Goal: Information Seeking & Learning: Learn about a topic

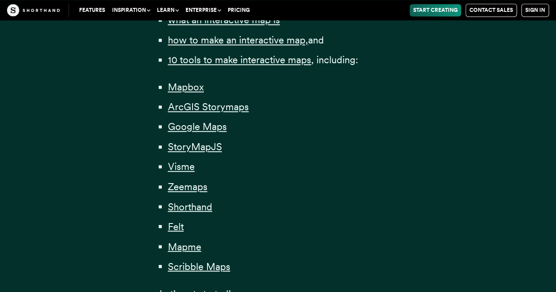
scroll to position [615, 0]
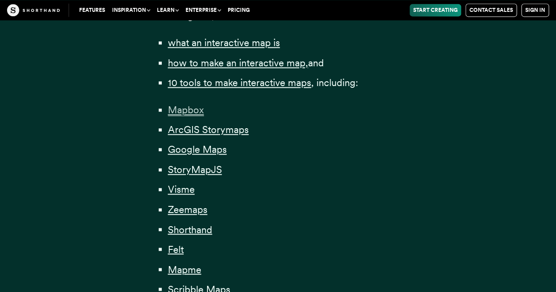
click at [189, 109] on span "Mapbox" at bounding box center [186, 110] width 36 height 12
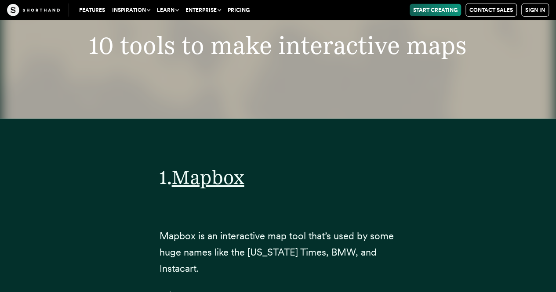
scroll to position [3168, 0]
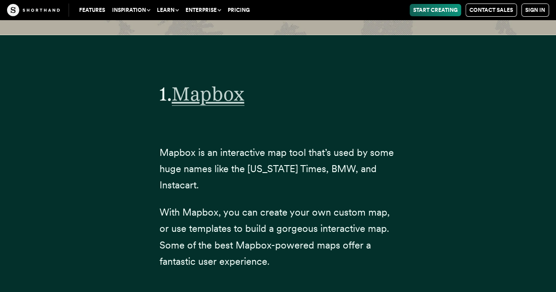
click at [209, 82] on span "Mapbox" at bounding box center [208, 94] width 73 height 24
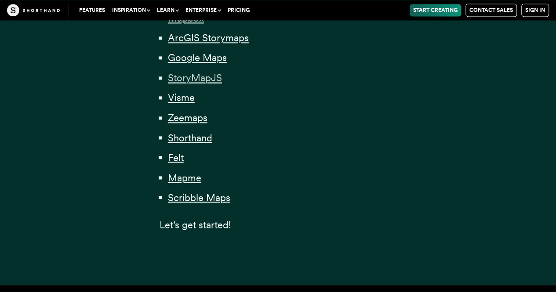
scroll to position [615, 0]
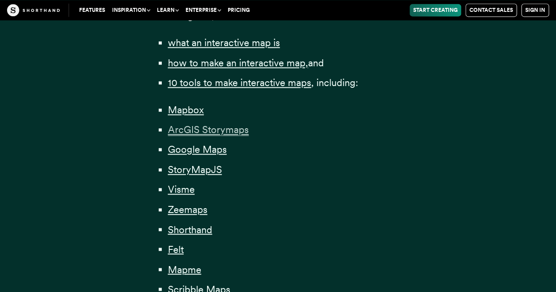
click at [237, 133] on span "ArcGIS Storymaps" at bounding box center [208, 130] width 81 height 12
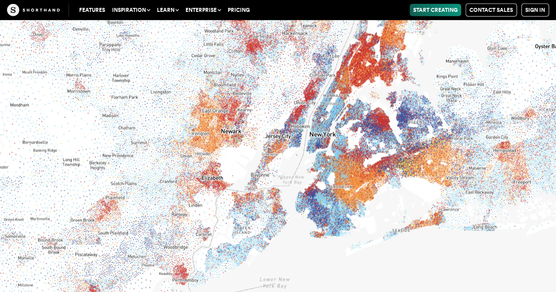
scroll to position [4857, 0]
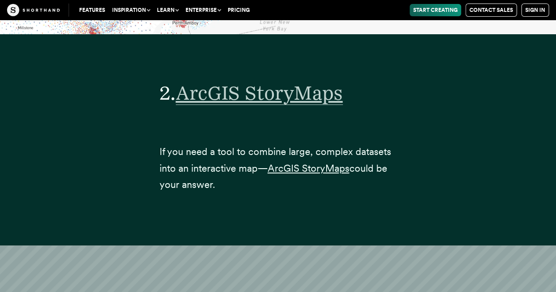
click at [241, 81] on span "ArcGIS StoryMaps" at bounding box center [259, 93] width 167 height 24
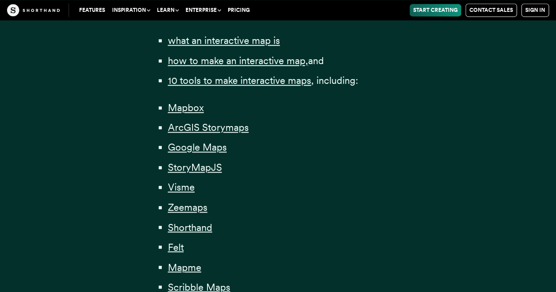
scroll to position [615, 0]
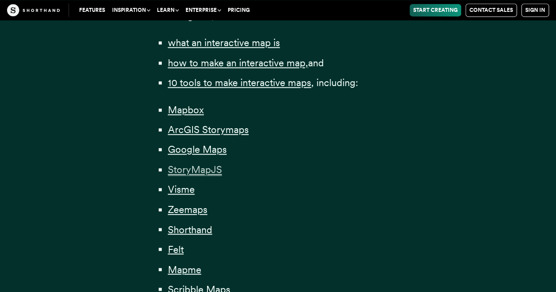
click at [201, 171] on span "StoryMapJS" at bounding box center [195, 170] width 54 height 12
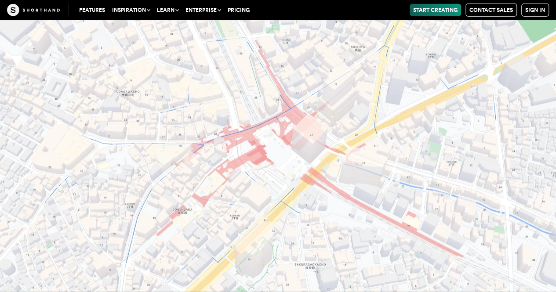
scroll to position [8606, 0]
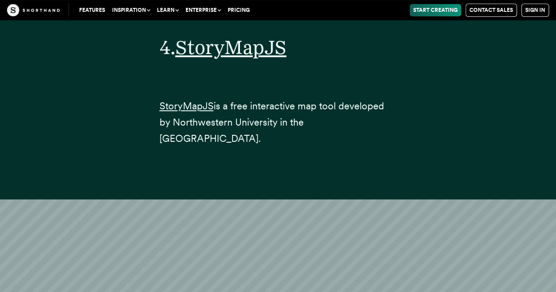
scroll to position [8650, 0]
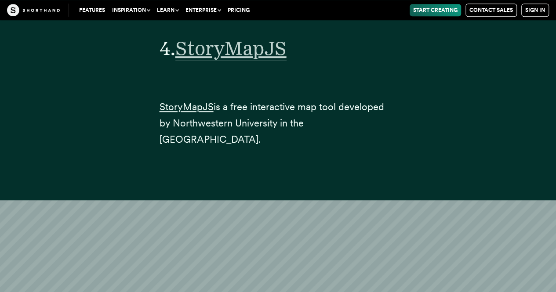
click at [232, 36] on span "StoryMapJS" at bounding box center [230, 48] width 111 height 24
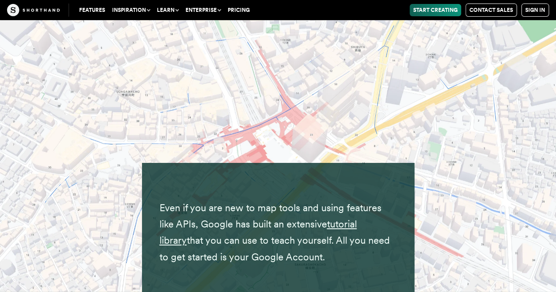
scroll to position [8079, 0]
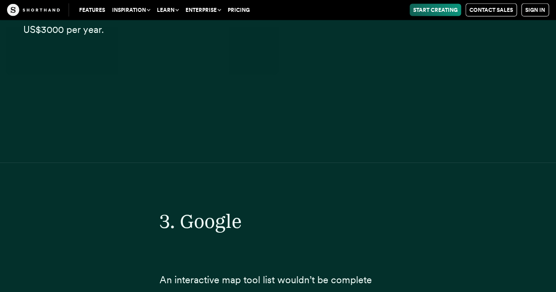
scroll to position [615, 0]
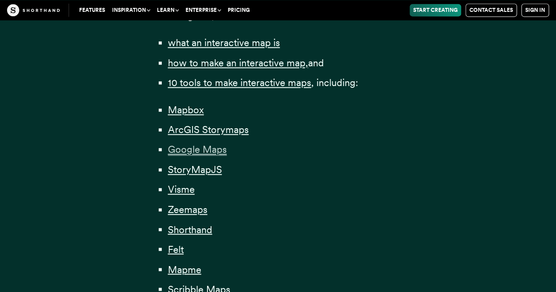
click at [206, 152] on span "Google Maps" at bounding box center [197, 150] width 59 height 12
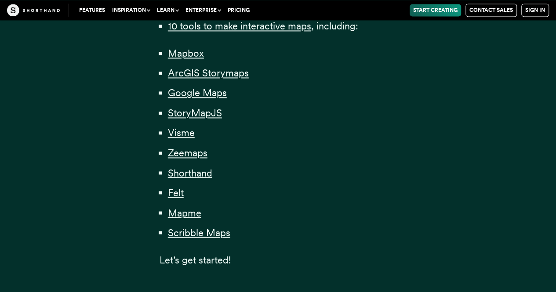
scroll to position [659, 0]
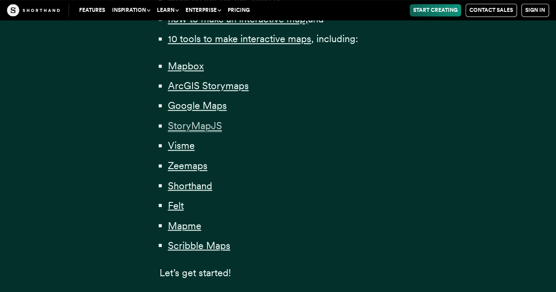
click at [211, 127] on span "StoryMapJS" at bounding box center [195, 126] width 54 height 12
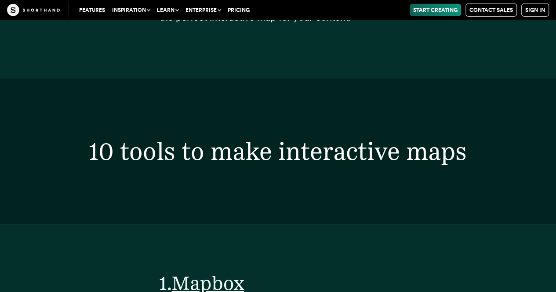
scroll to position [8606, 0]
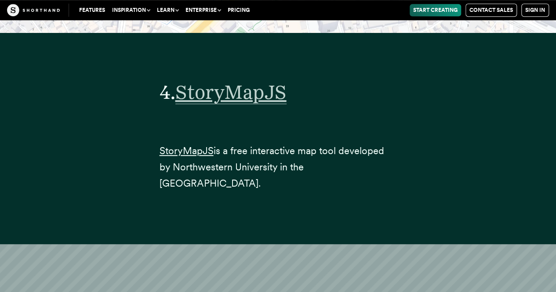
click at [242, 83] on span "StoryMapJS" at bounding box center [230, 92] width 111 height 24
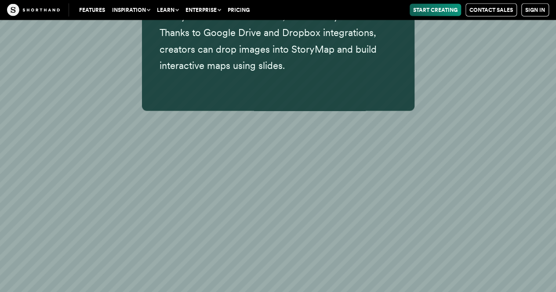
scroll to position [9178, 0]
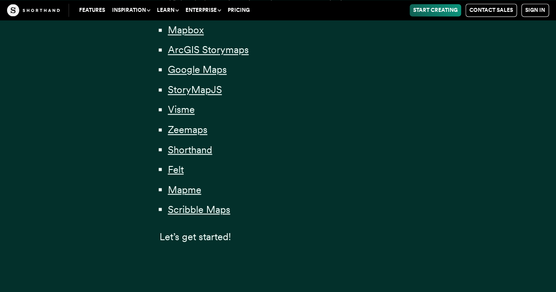
scroll to position [659, 0]
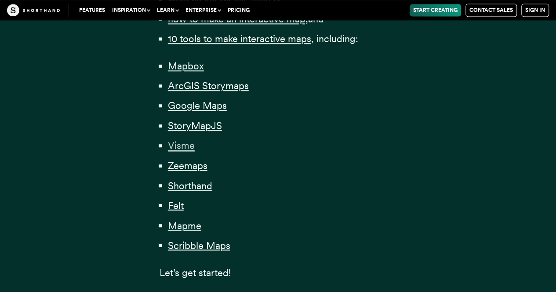
click at [181, 148] on span "Visme" at bounding box center [181, 146] width 27 height 12
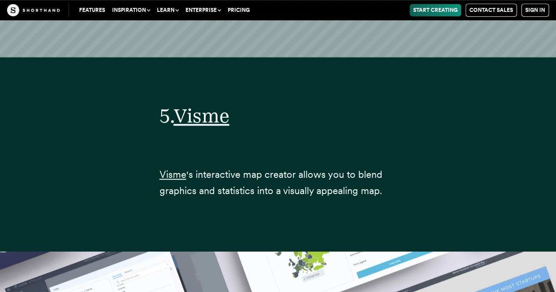
scroll to position [10474, 0]
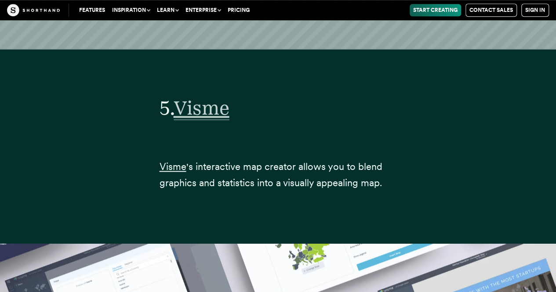
click at [214, 96] on span "Visme" at bounding box center [202, 108] width 56 height 24
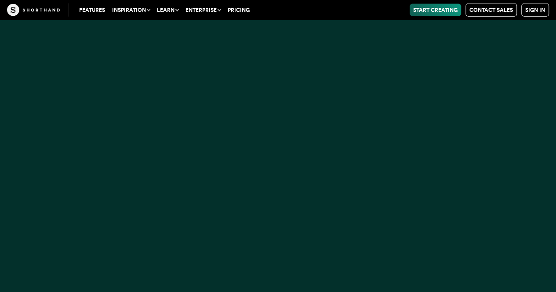
scroll to position [659, 0]
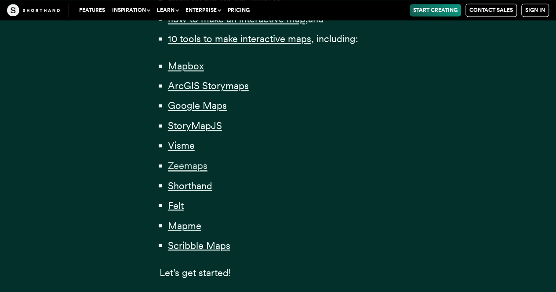
click at [199, 168] on span "Zeemaps" at bounding box center [188, 166] width 40 height 12
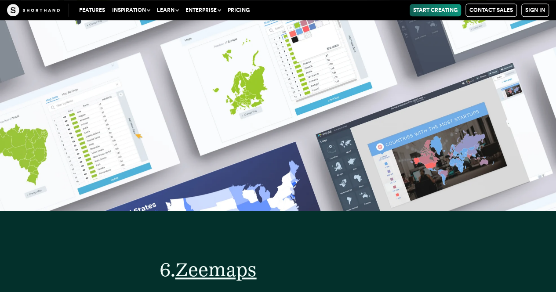
scroll to position [12059, 0]
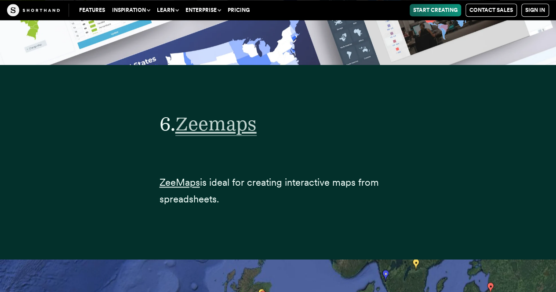
click at [225, 112] on span "Zeemaps" at bounding box center [215, 124] width 81 height 24
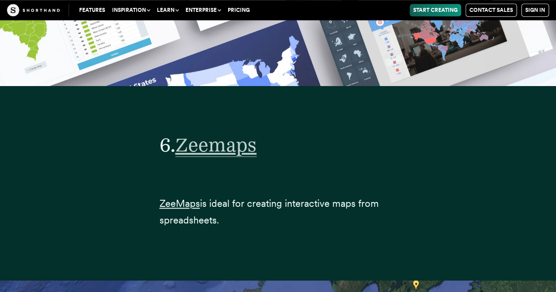
scroll to position [12015, 0]
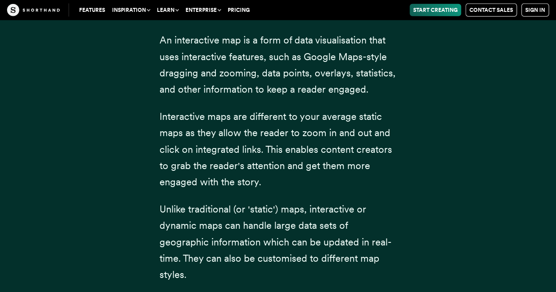
scroll to position [659, 0]
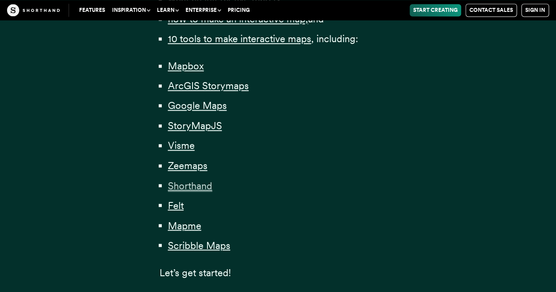
click at [198, 188] on span "Shorthand" at bounding box center [190, 186] width 44 height 12
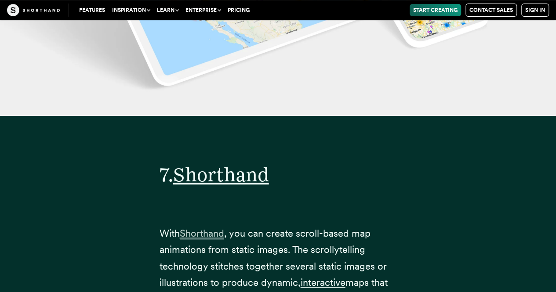
scroll to position [13429, 0]
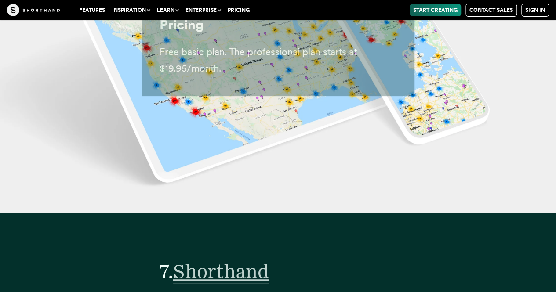
click at [221, 260] on span "Shorthand" at bounding box center [221, 272] width 96 height 24
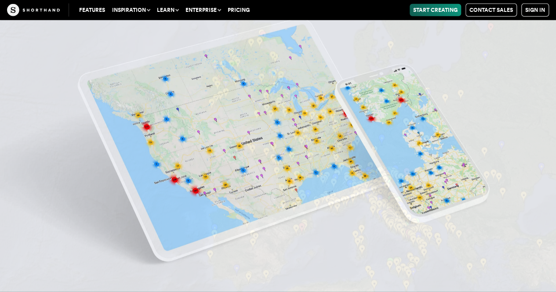
scroll to position [12902, 0]
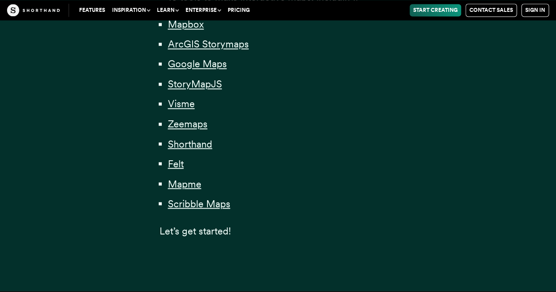
scroll to position [703, 0]
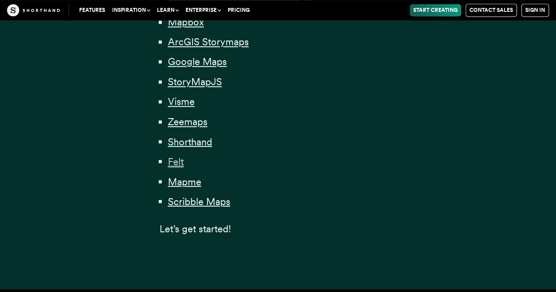
click at [178, 162] on span "Felt" at bounding box center [176, 162] width 16 height 12
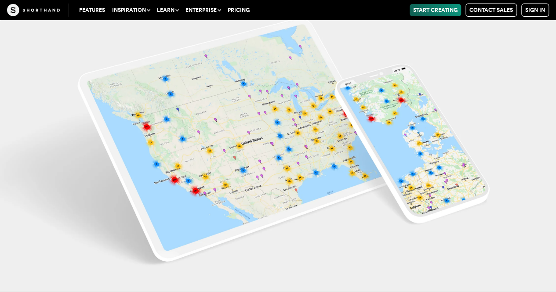
scroll to position [14871, 0]
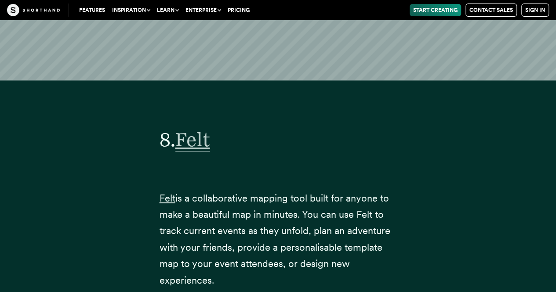
click at [195, 128] on span "Felt" at bounding box center [192, 140] width 35 height 24
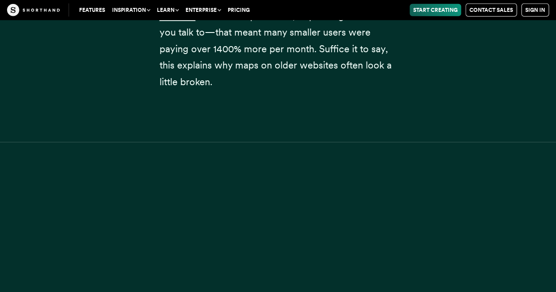
scroll to position [703, 0]
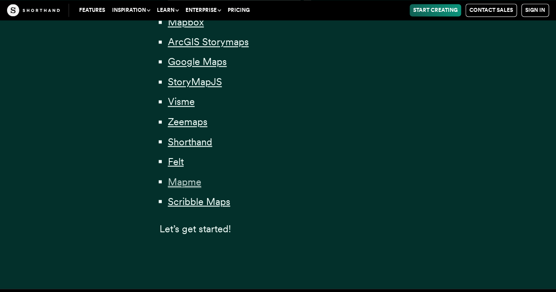
click at [189, 181] on span "Mapme" at bounding box center [184, 182] width 33 height 12
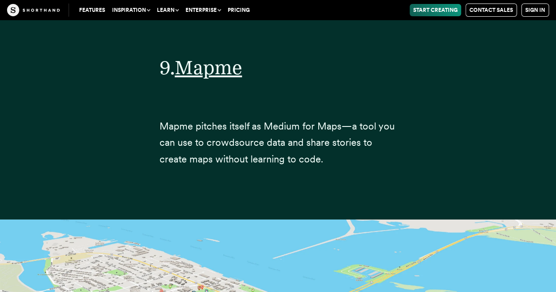
scroll to position [16617, 0]
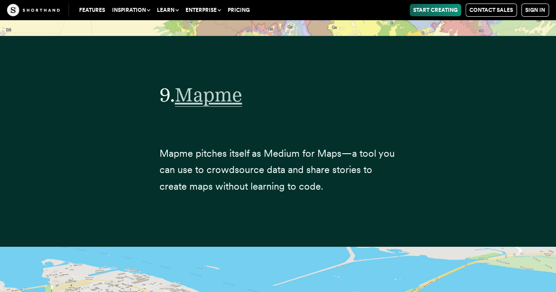
click at [203, 83] on span "Mapme" at bounding box center [208, 95] width 67 height 24
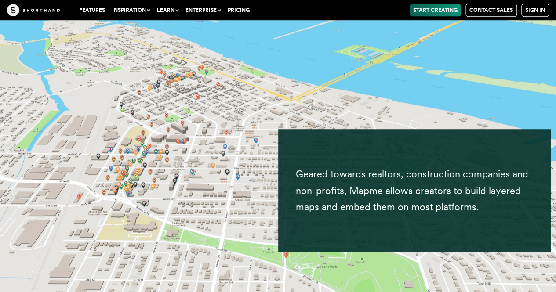
scroll to position [16793, 0]
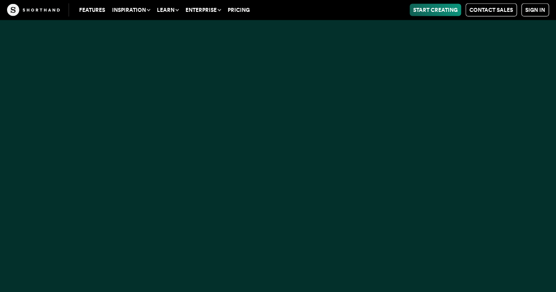
scroll to position [703, 0]
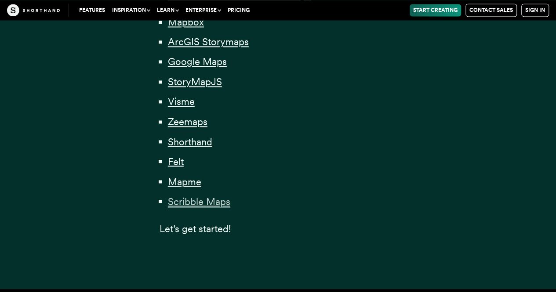
click at [200, 201] on span "Scribble Maps" at bounding box center [199, 202] width 62 height 12
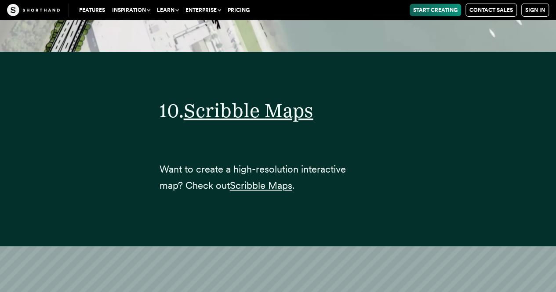
scroll to position [18093, 0]
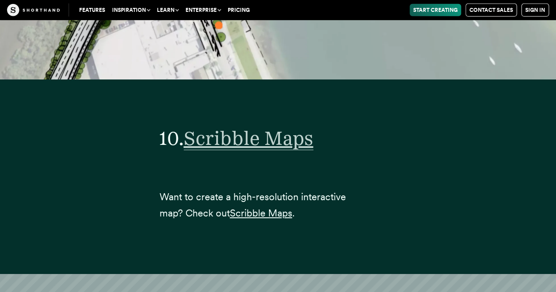
click at [218, 127] on span "Scribble Maps" at bounding box center [249, 139] width 130 height 24
